Goal: Information Seeking & Learning: Understand process/instructions

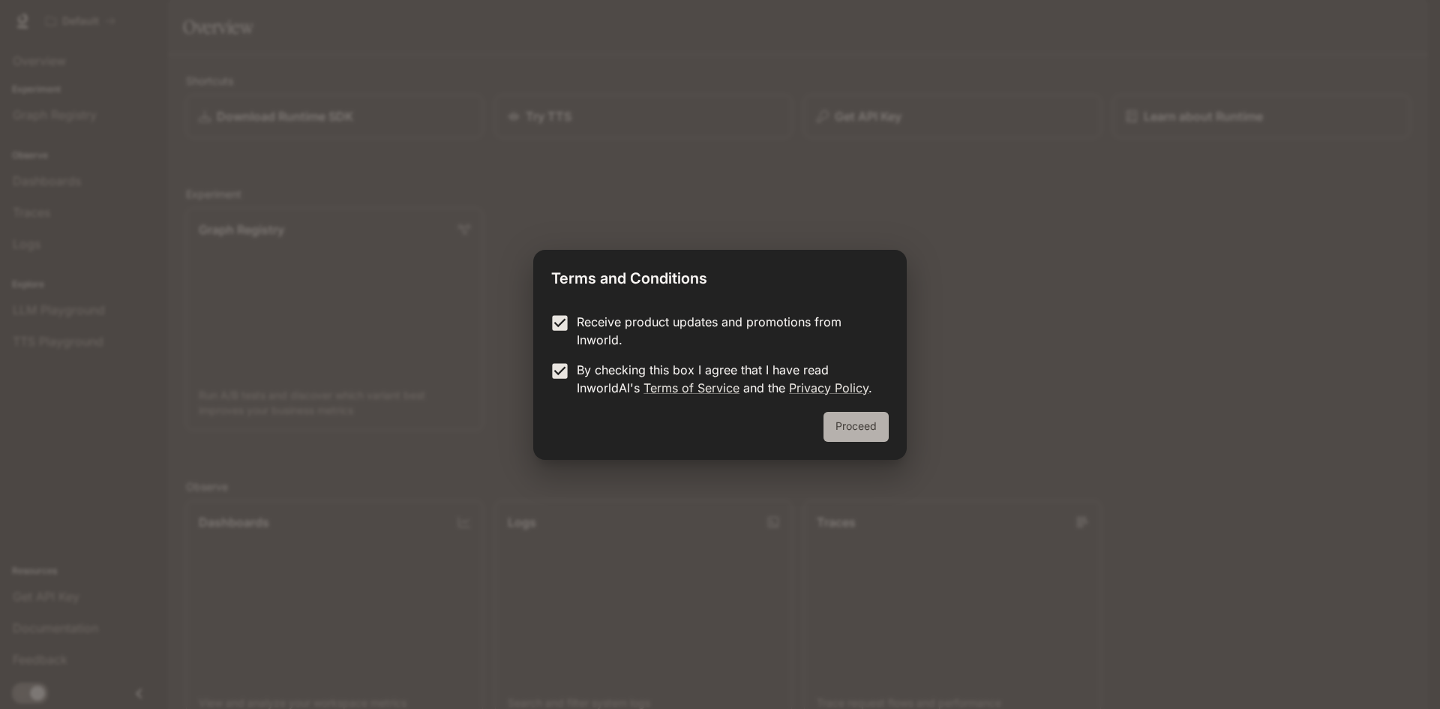
click at [856, 424] on button "Proceed" at bounding box center [856, 427] width 65 height 30
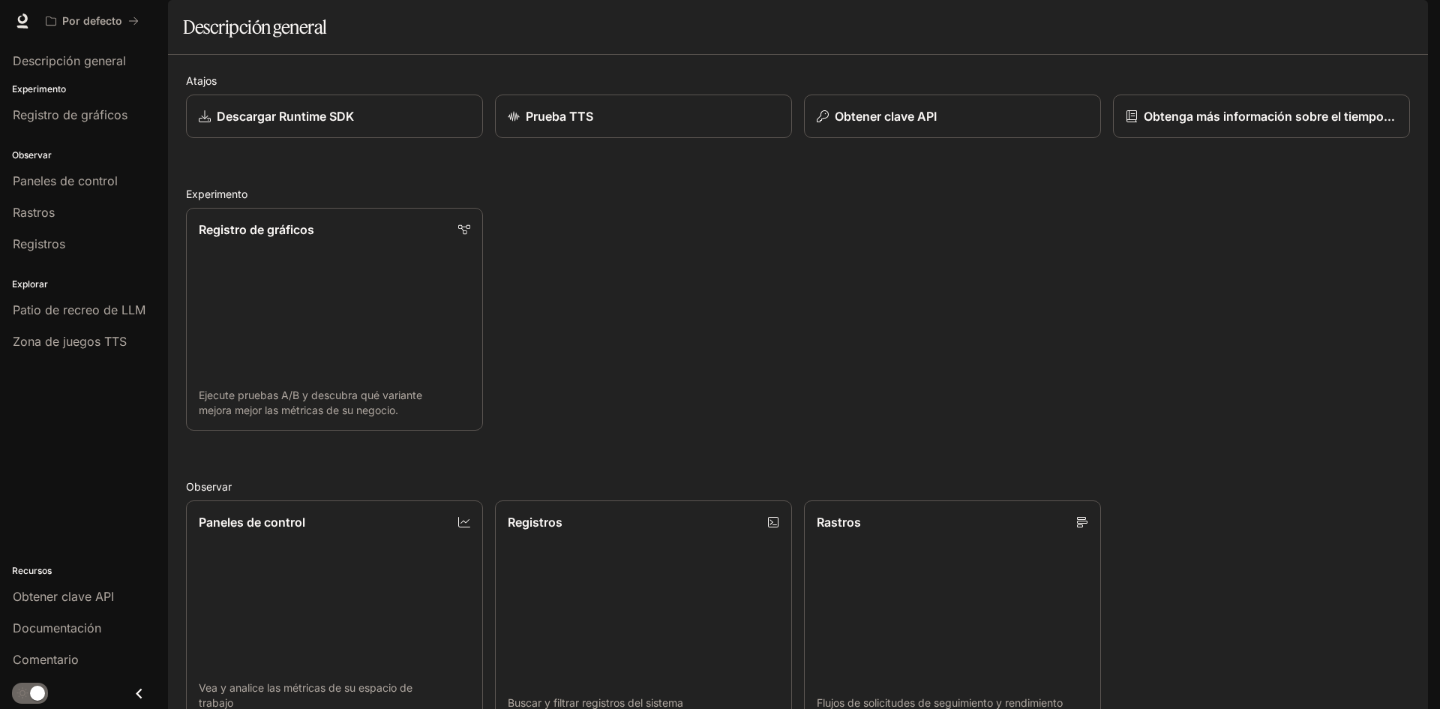
click at [767, 364] on div "Registro de gráficos Ejecute pruebas A/B y descubra qué variante mejora mejor l…" at bounding box center [792, 313] width 1236 height 235
click at [416, 139] on link "Descargar Runtime SDK" at bounding box center [335, 117] width 300 height 44
click at [609, 125] on div "Prueba TTS" at bounding box center [643, 116] width 275 height 18
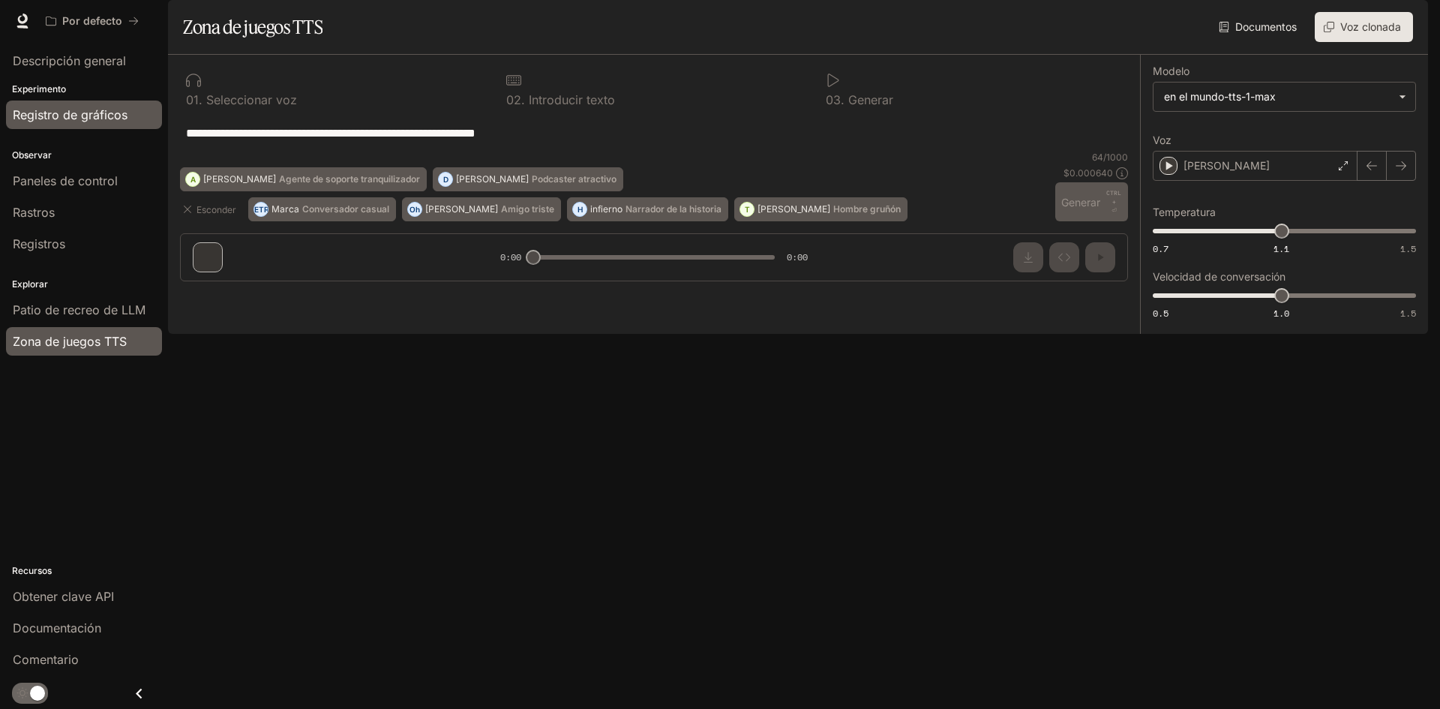
click at [98, 116] on font "Registro de gráficos" at bounding box center [70, 114] width 115 height 15
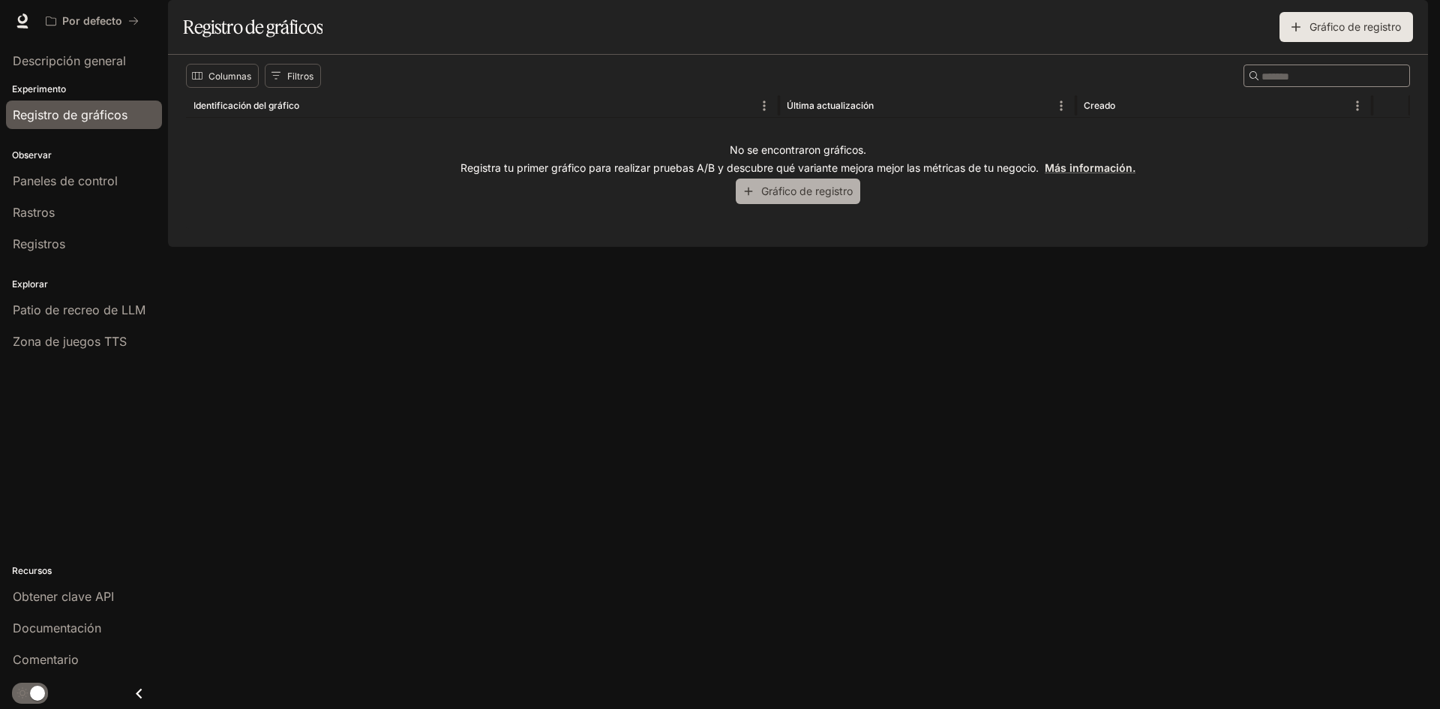
click at [758, 203] on button "Gráfico de registro" at bounding box center [798, 191] width 125 height 25
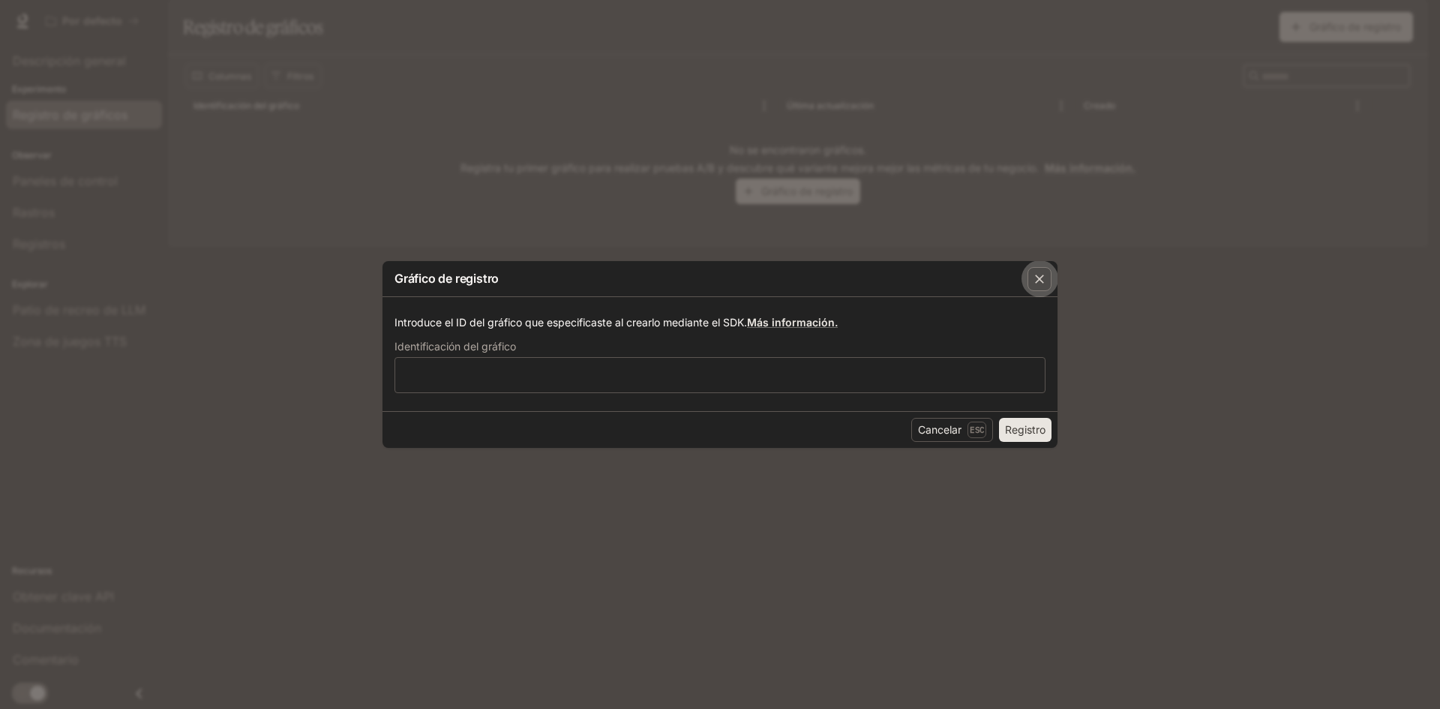
click at [1040, 273] on icon "button" at bounding box center [1039, 279] width 15 height 15
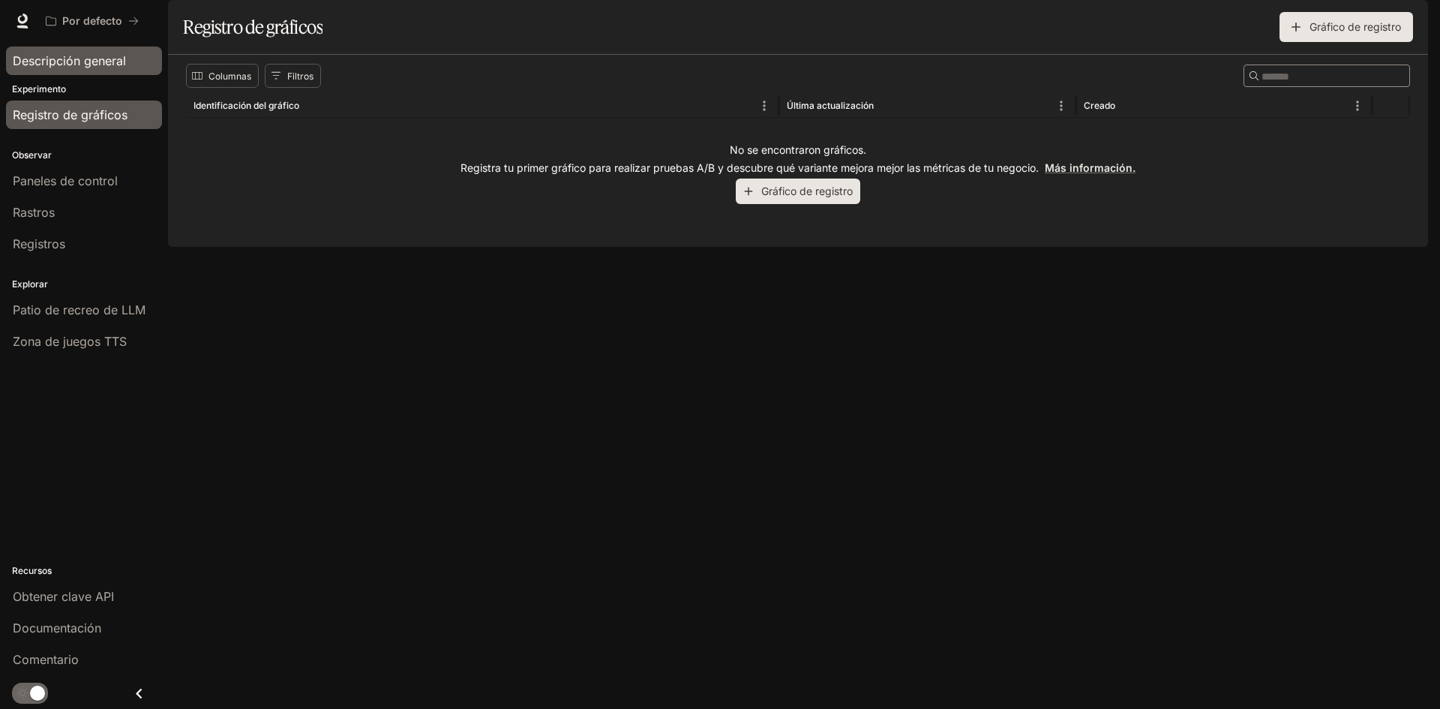
click at [108, 63] on font "Descripción general" at bounding box center [69, 60] width 113 height 15
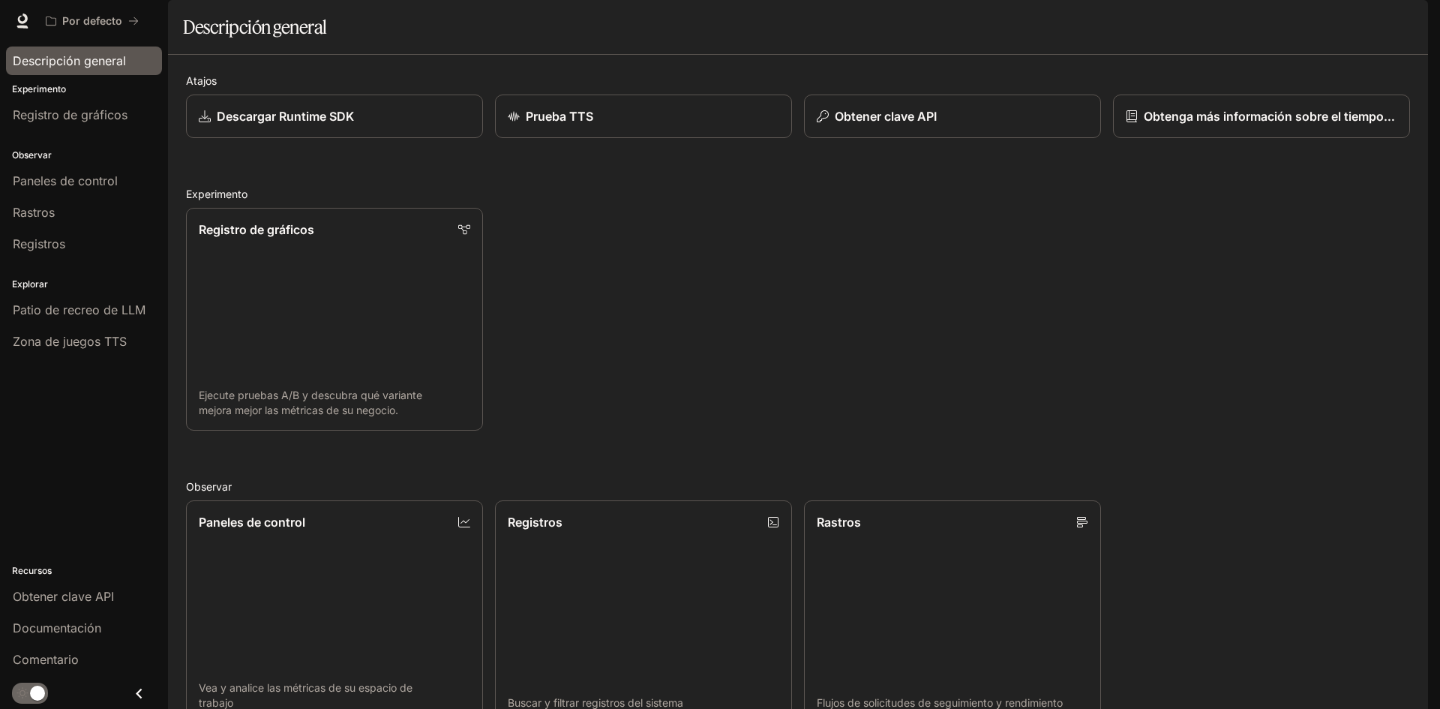
click at [97, 5] on div "Por defecto Documentación Documentación" at bounding box center [720, 21] width 1440 height 42
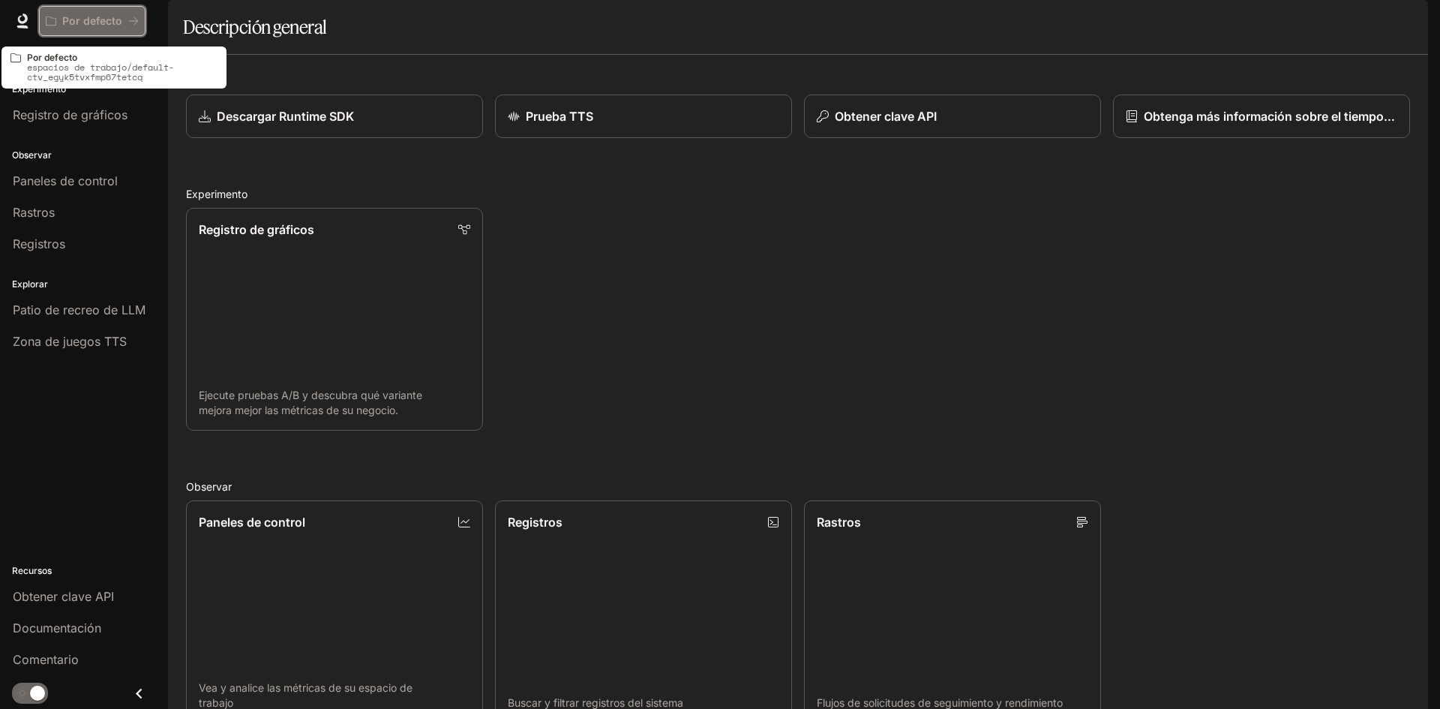
click at [86, 32] on button "Por defecto" at bounding box center [92, 21] width 107 height 30
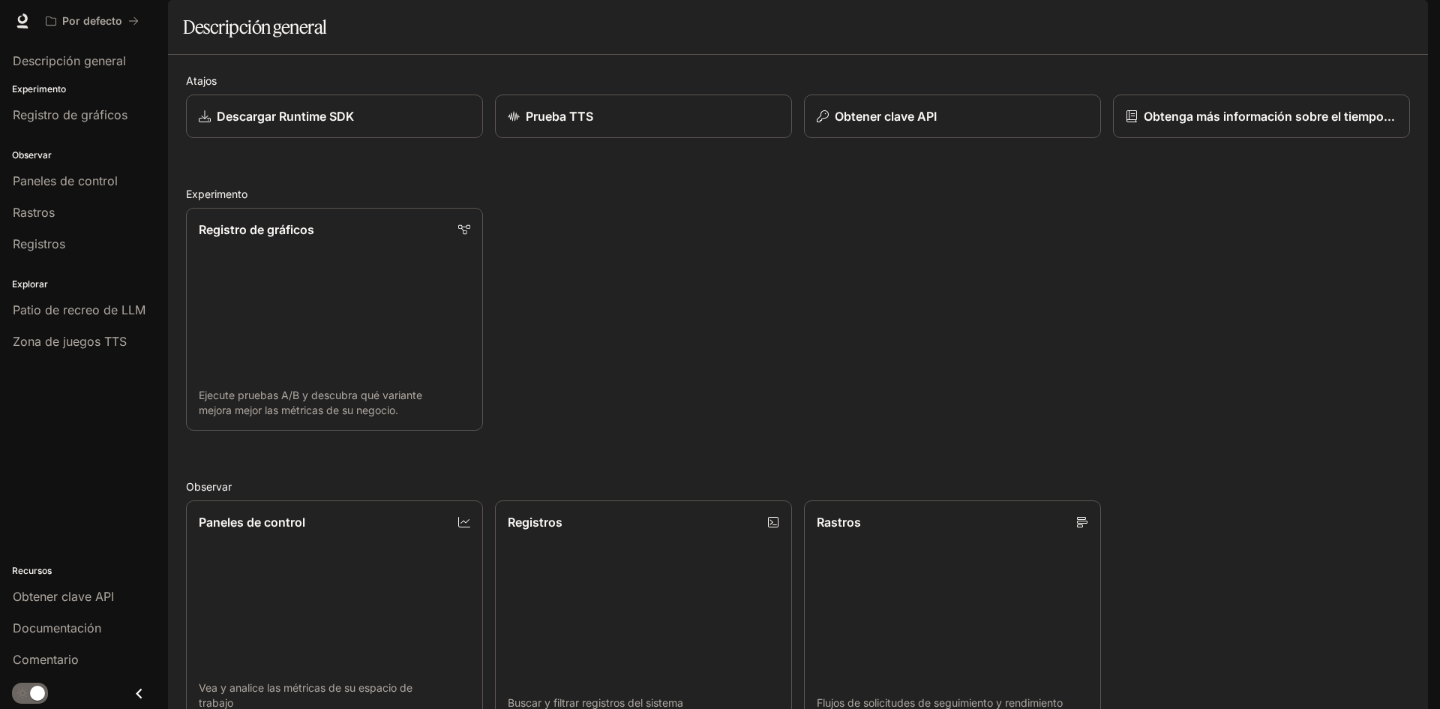
click at [1346, 33] on link "Documentación Documentación" at bounding box center [1339, 21] width 94 height 30
